Goal: Information Seeking & Learning: Learn about a topic

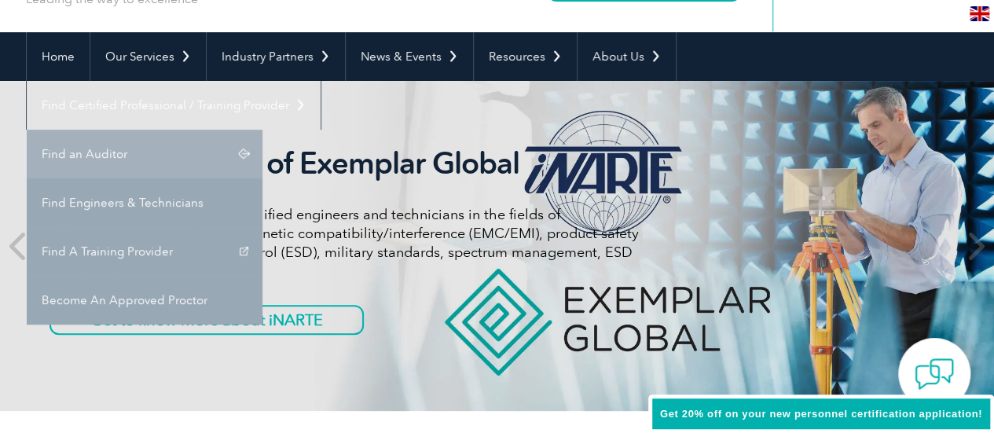
scroll to position [118, 0]
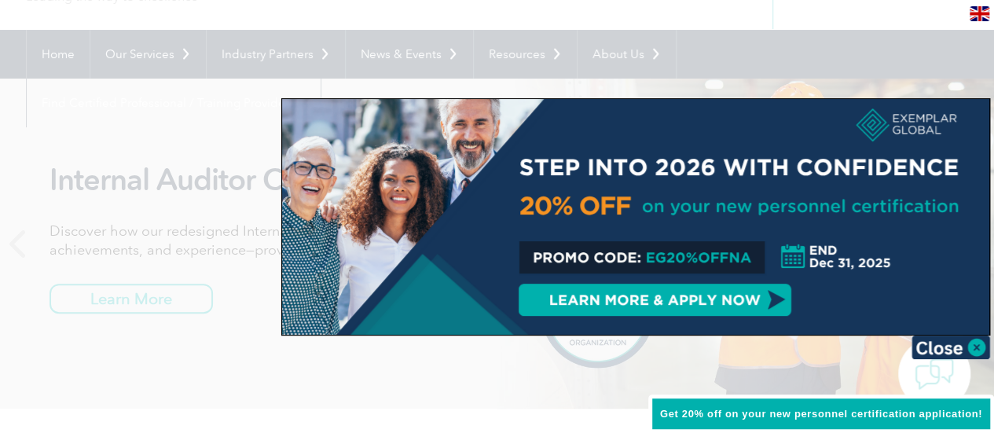
click at [808, 416] on span "Get 20% off on your new personnel certification application!" at bounding box center [821, 414] width 322 height 12
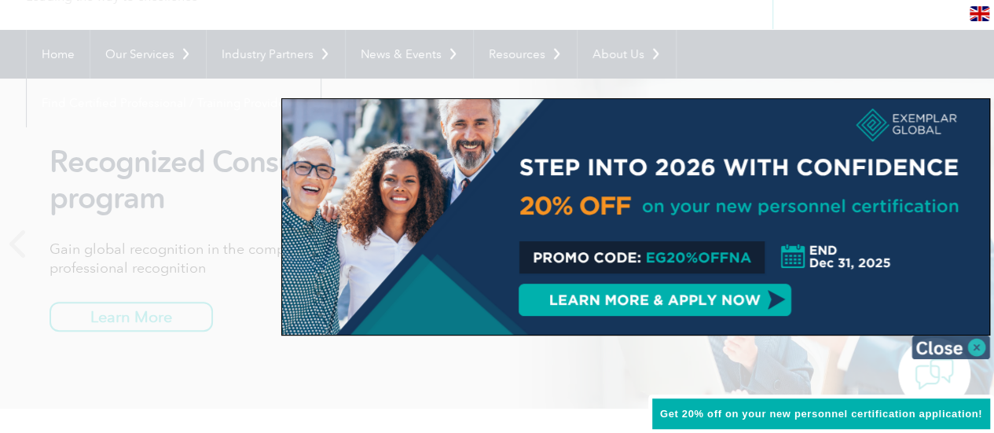
click at [979, 341] on img at bounding box center [950, 347] width 79 height 24
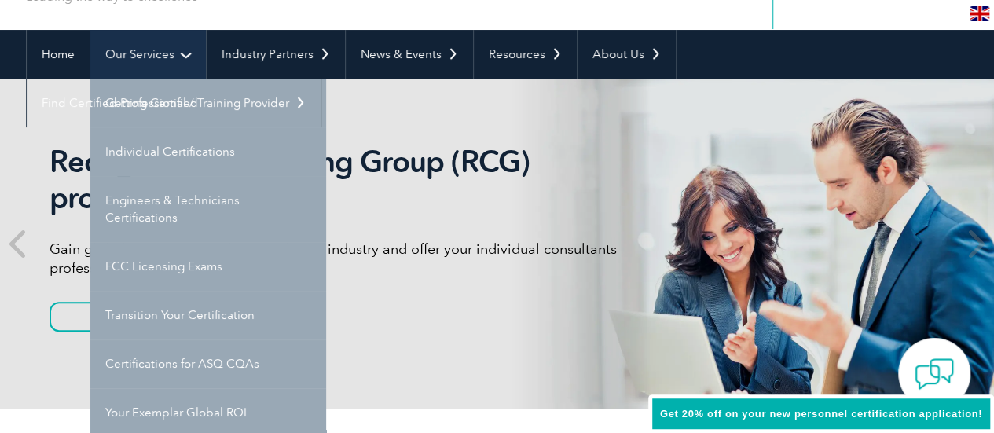
click at [182, 51] on link "Our Services" at bounding box center [147, 54] width 115 height 49
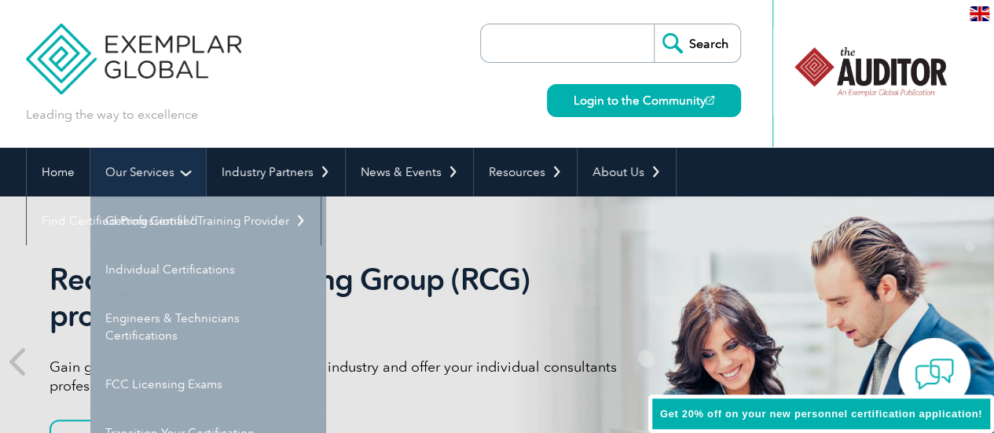
click at [183, 165] on link "Our Services" at bounding box center [147, 172] width 115 height 49
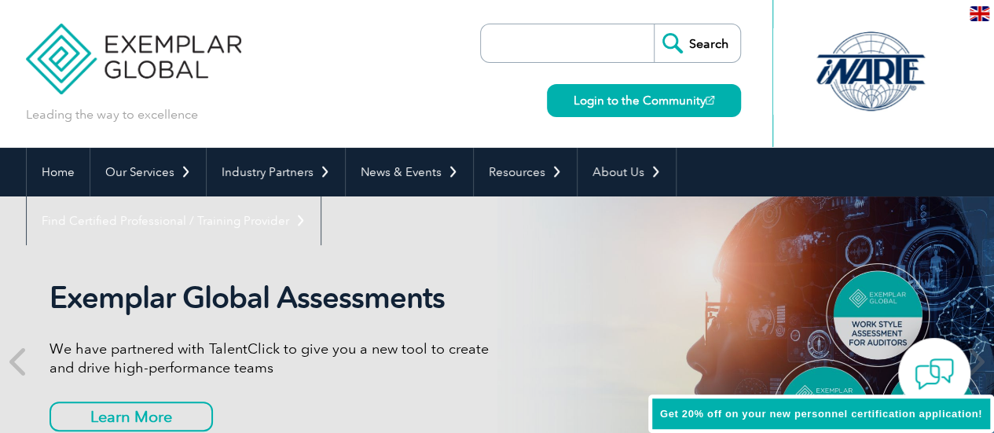
click at [0, 0] on link "Individual Certifications" at bounding box center [0, 0] width 0 height 0
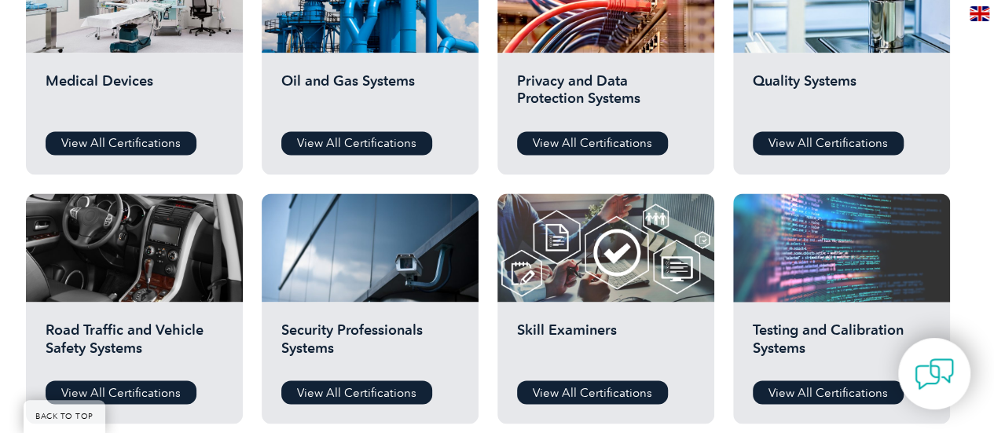
scroll to position [1150, 0]
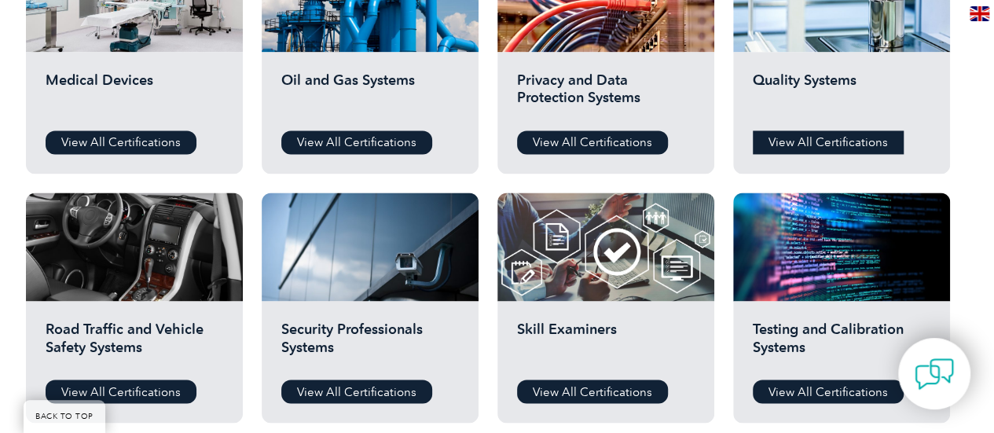
click at [837, 147] on link "View All Certifications" at bounding box center [828, 142] width 151 height 24
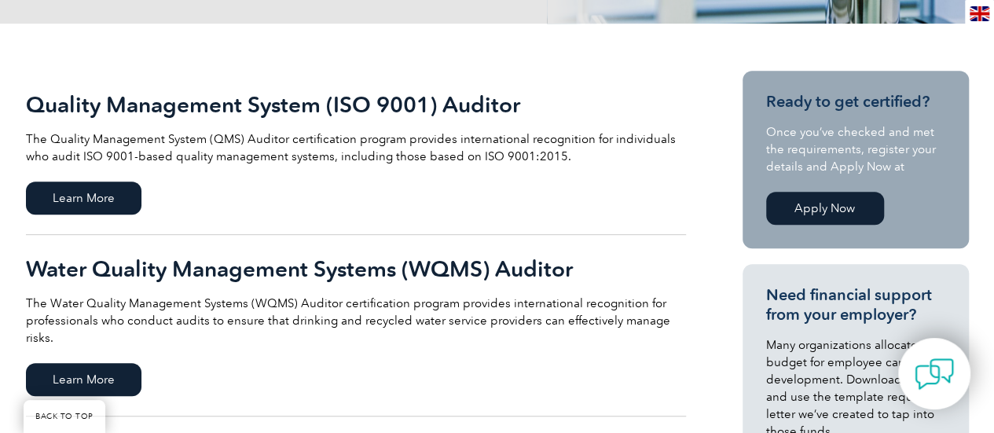
scroll to position [330, 0]
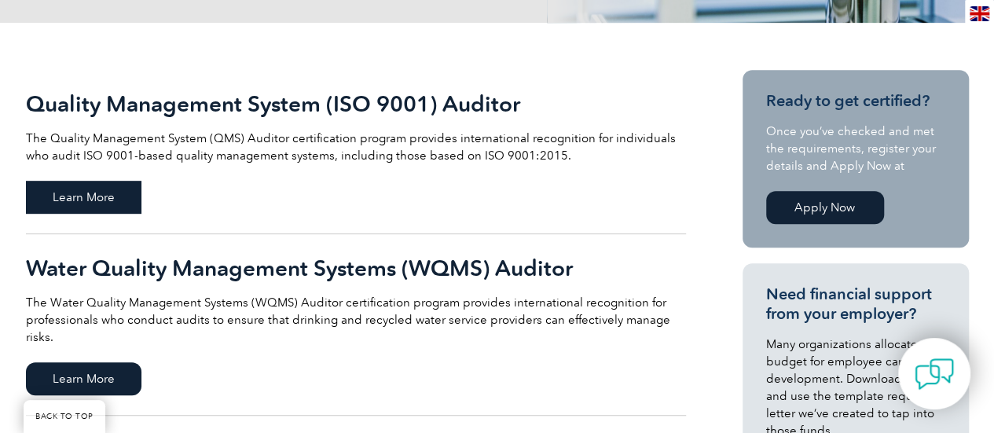
click at [121, 192] on span "Learn More" at bounding box center [83, 197] width 115 height 33
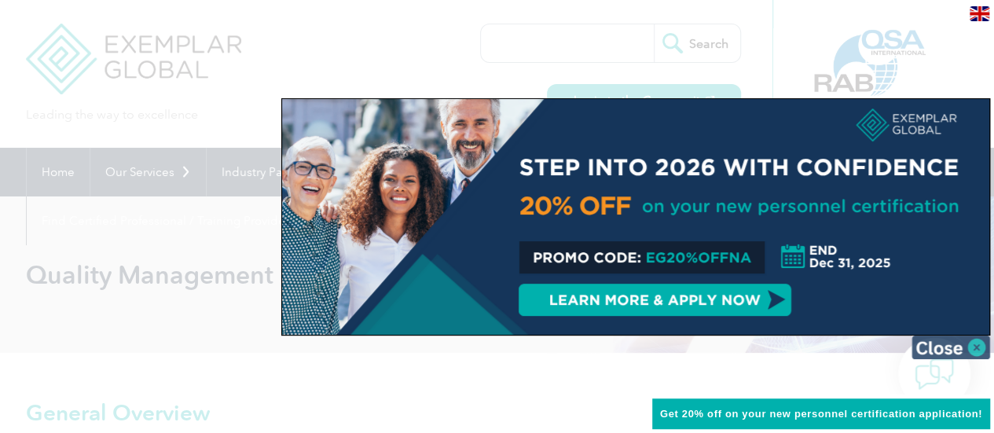
click at [973, 343] on img at bounding box center [950, 347] width 79 height 24
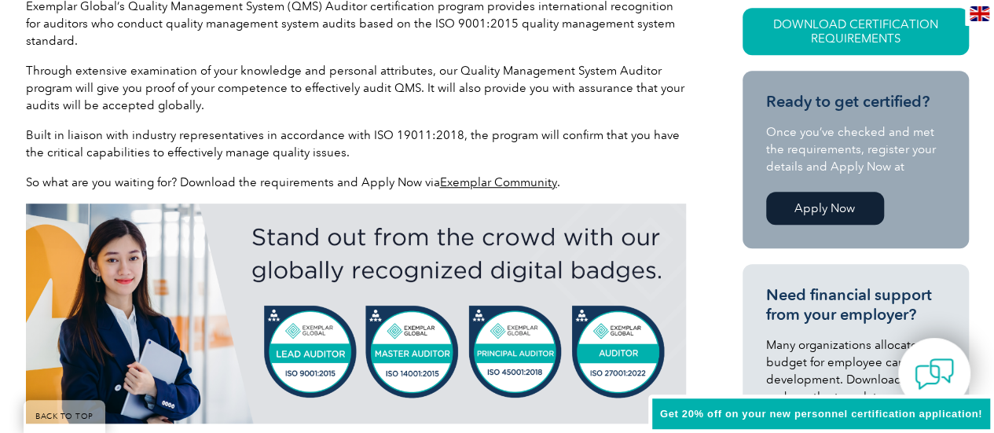
scroll to position [434, 0]
